Goal: Task Accomplishment & Management: Use online tool/utility

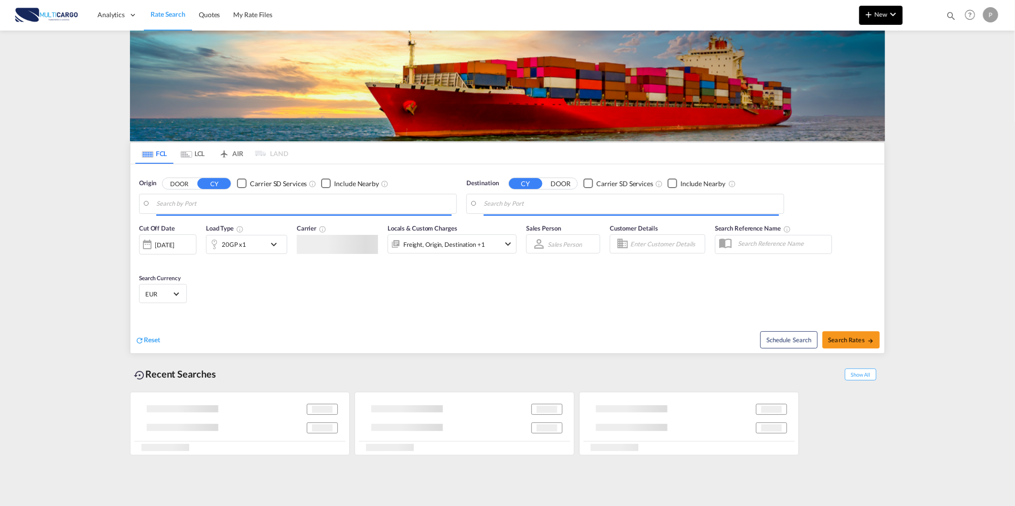
click at [889, 16] on md-icon "icon-chevron-down" at bounding box center [892, 14] width 11 height 11
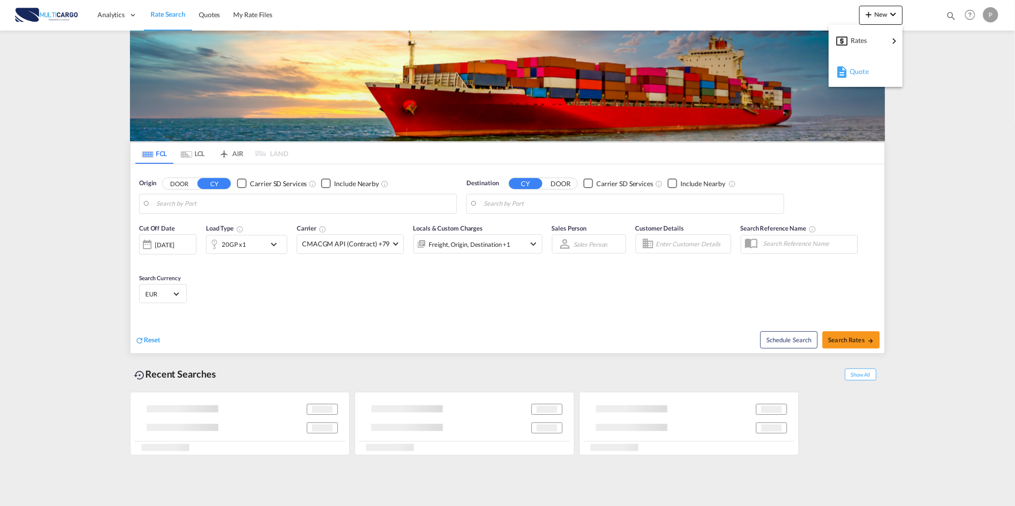
type input "Lisbon (Lisboa), PTLIS"
type input "Itapoa, BRIOA"
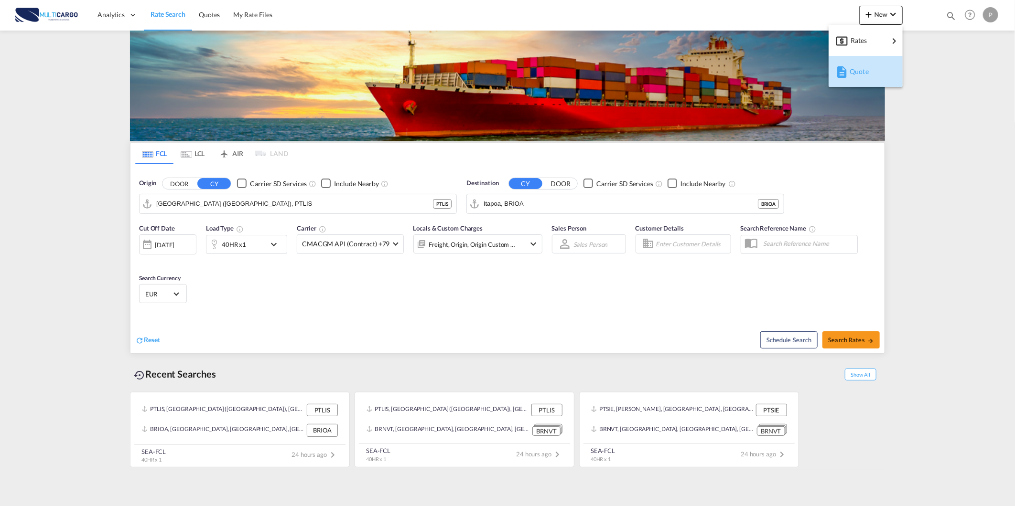
click at [847, 76] on md-icon "button" at bounding box center [841, 71] width 11 height 11
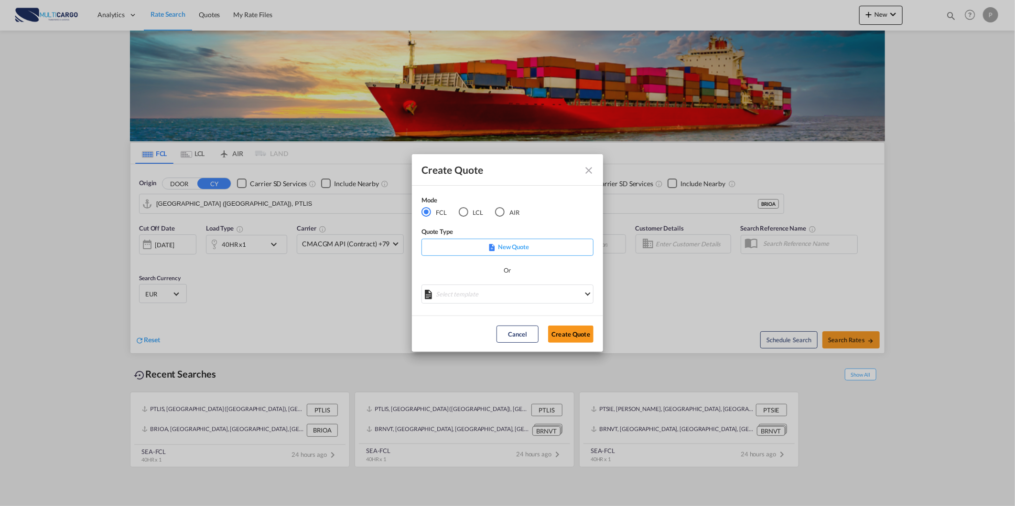
click at [590, 174] on md-icon "Close dialog" at bounding box center [588, 170] width 11 height 11
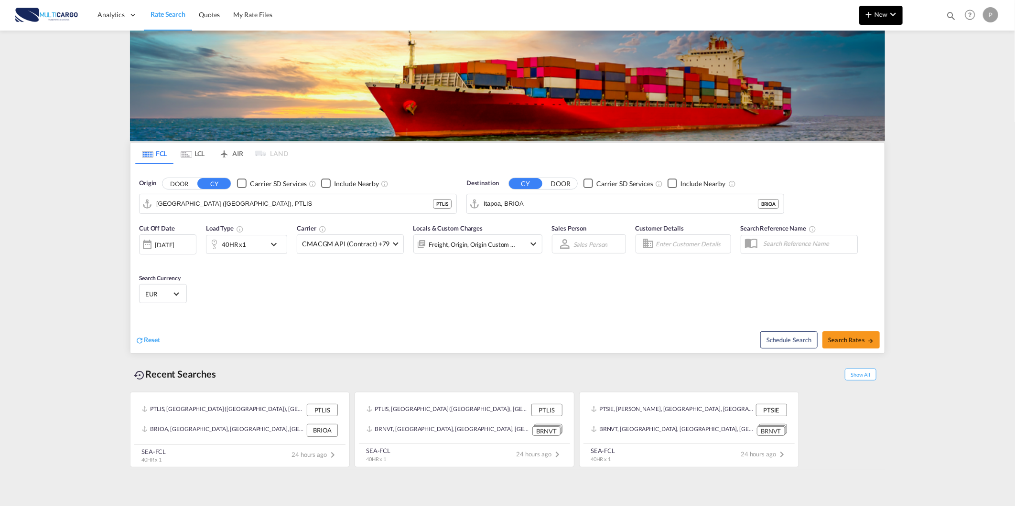
click at [884, 11] on span "New" at bounding box center [881, 15] width 36 height 8
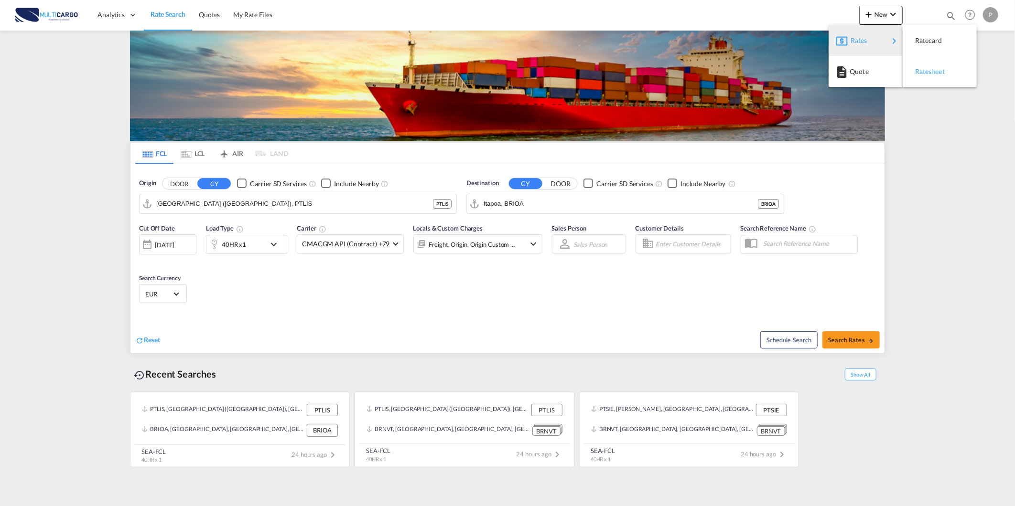
click at [935, 75] on div "Ratesheet" at bounding box center [932, 72] width 35 height 24
